Goal: Transaction & Acquisition: Download file/media

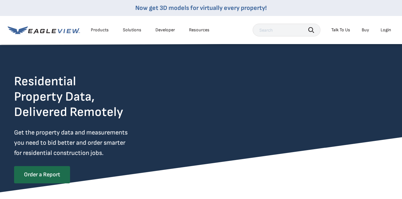
click at [384, 29] on div "Login" at bounding box center [386, 30] width 11 height 6
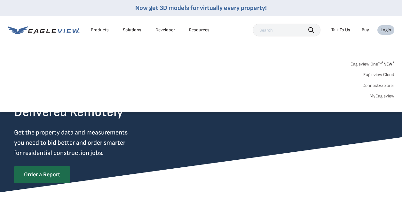
click at [386, 31] on div "Login" at bounding box center [386, 30] width 11 height 6
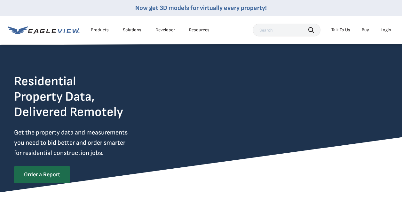
click at [388, 29] on div "Login" at bounding box center [386, 30] width 11 height 6
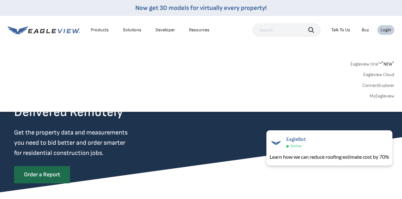
click at [386, 31] on div "Login" at bounding box center [386, 30] width 11 height 6
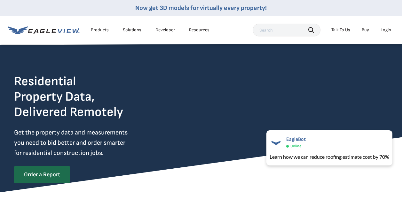
click at [280, 31] on input "text" at bounding box center [287, 30] width 68 height 13
click at [387, 30] on div "Login" at bounding box center [386, 30] width 11 height 6
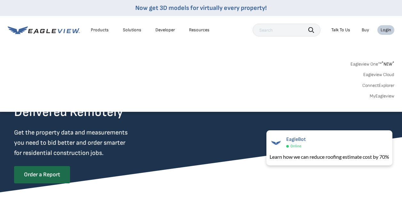
click at [379, 94] on link "MyEagleview" at bounding box center [382, 96] width 25 height 6
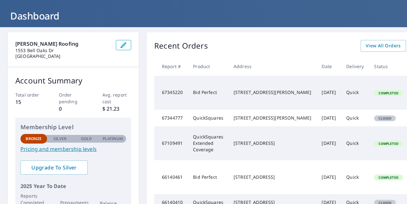
scroll to position [64, 0]
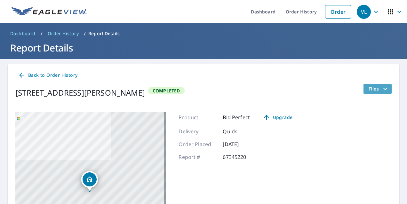
click at [376, 88] on span "Files" at bounding box center [379, 89] width 20 height 8
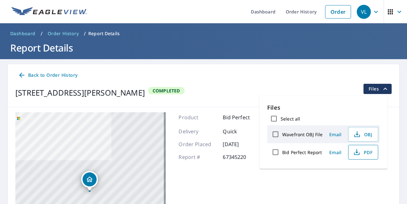
click at [356, 152] on icon "button" at bounding box center [356, 151] width 3 height 4
click at [356, 136] on icon "button" at bounding box center [357, 135] width 8 height 8
